Goal: Task Accomplishment & Management: Manage account settings

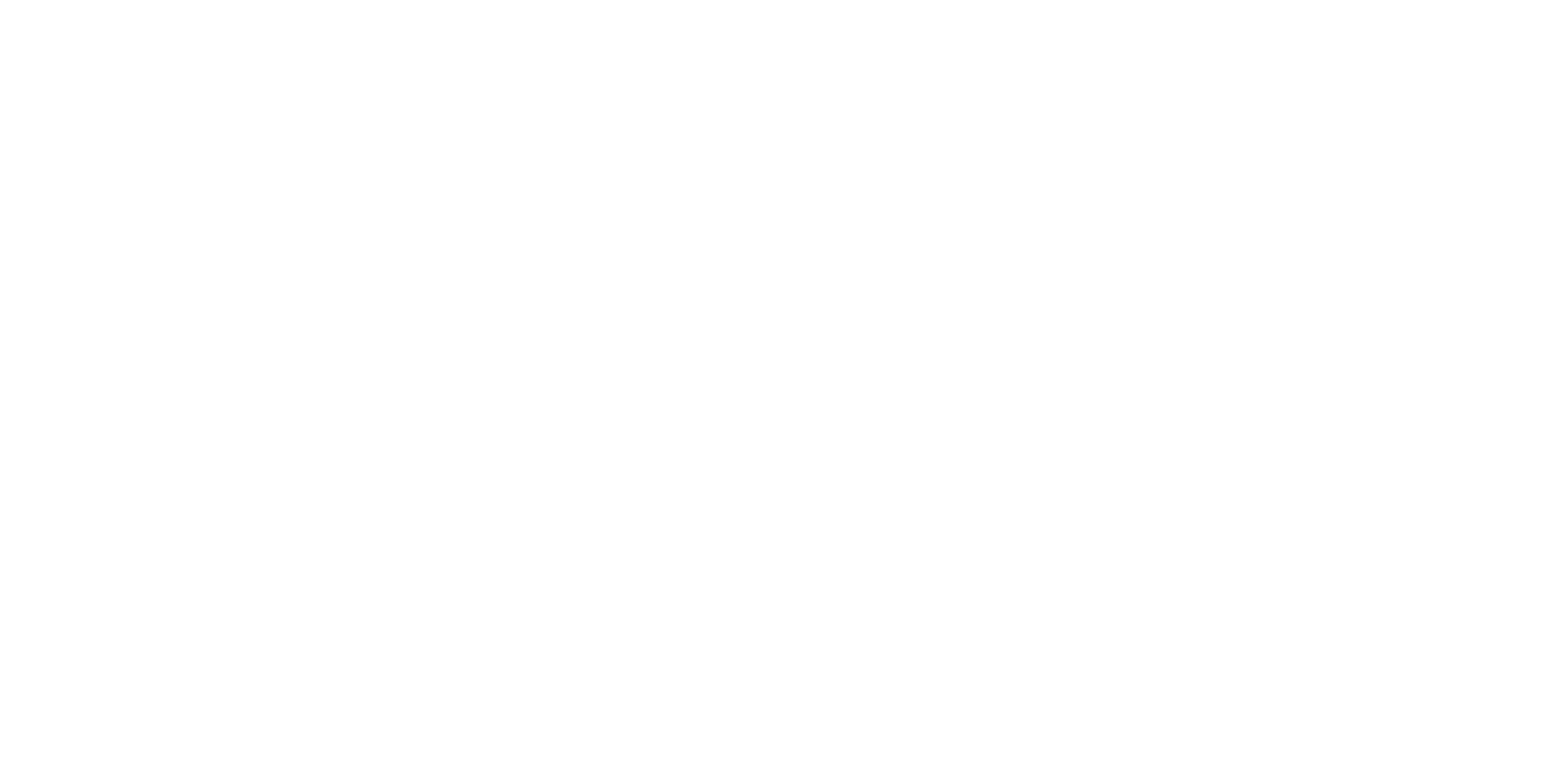
select select "*"
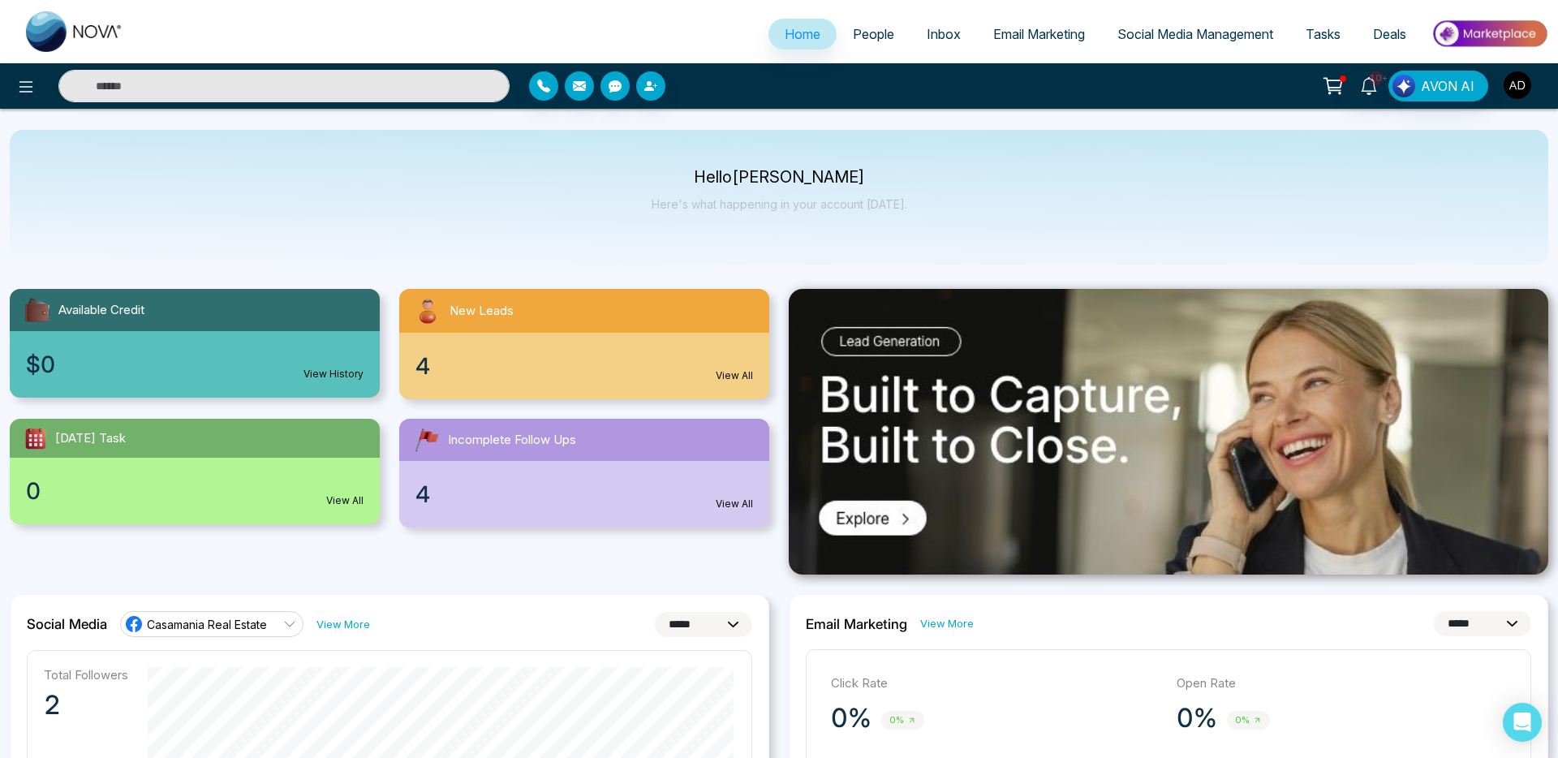
click at [1517, 97] on img "button" at bounding box center [1518, 85] width 28 height 28
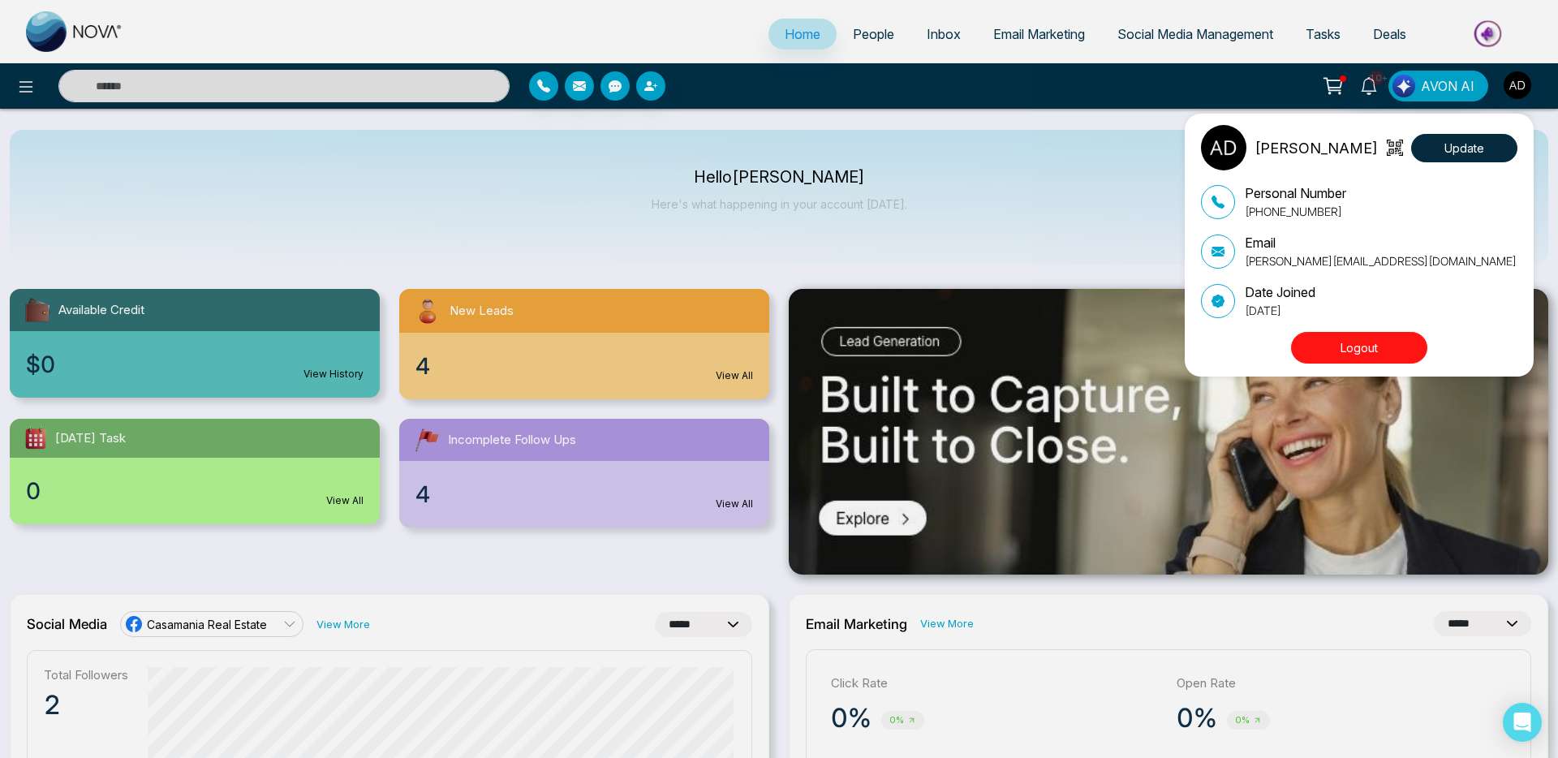
click at [1332, 341] on button "Logout" at bounding box center [1359, 348] width 136 height 32
